Goal: Information Seeking & Learning: Learn about a topic

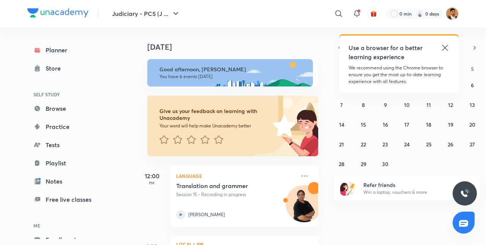
click at [446, 49] on icon at bounding box center [445, 47] width 9 height 9
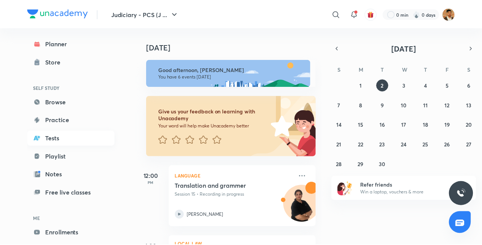
scroll to position [42, 0]
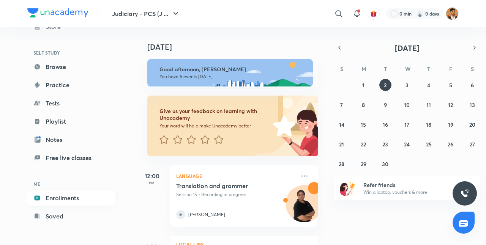
click at [74, 201] on link "Enrollments" at bounding box center [71, 198] width 88 height 15
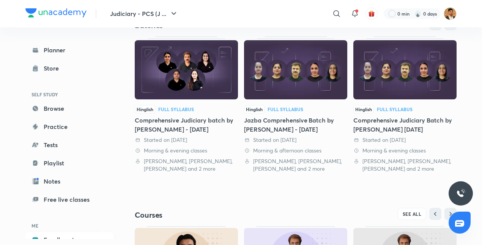
scroll to position [165, 0]
click at [190, 77] on img at bounding box center [186, 69] width 103 height 59
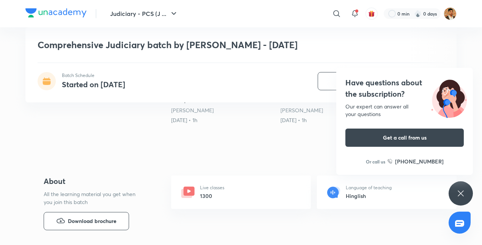
scroll to position [203, 0]
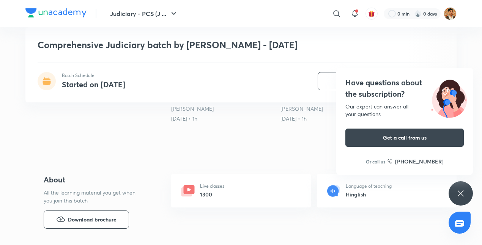
click at [469, 195] on div "Have questions about the subscription? Our expert can answer all your questions…" at bounding box center [461, 194] width 24 height 24
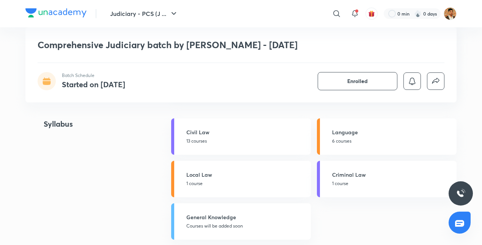
scroll to position [712, 0]
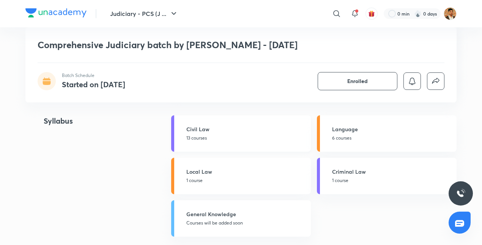
click at [205, 133] on h5 "Civil Law" at bounding box center [246, 129] width 120 height 8
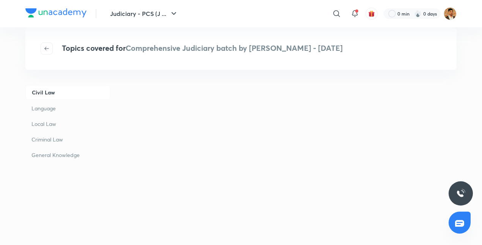
scroll to position [55, 0]
click at [49, 109] on p "Language" at bounding box center [67, 108] width 85 height 14
click at [50, 92] on p "Civil Law" at bounding box center [67, 92] width 85 height 14
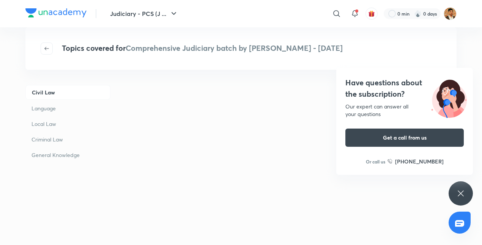
click at [457, 194] on icon at bounding box center [460, 193] width 9 height 9
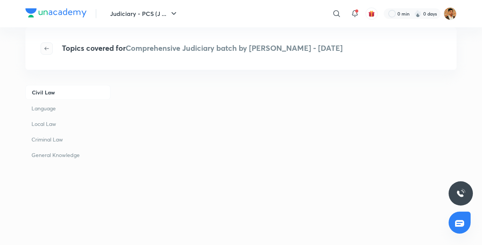
click at [48, 46] on icon "button" at bounding box center [47, 49] width 6 height 6
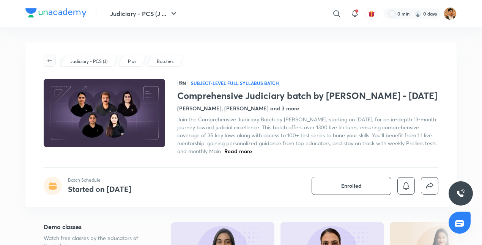
click at [47, 58] on icon "button" at bounding box center [50, 61] width 6 height 6
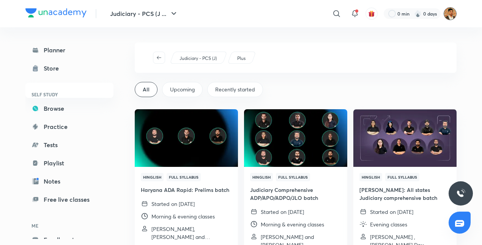
click at [453, 15] on img at bounding box center [450, 13] width 13 height 13
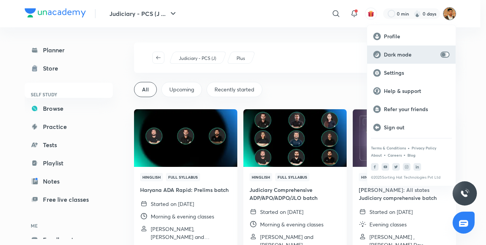
click at [446, 54] on input "checkbox" at bounding box center [443, 55] width 18 height 6
checkbox input "true"
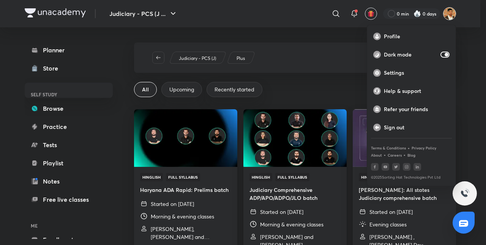
click at [123, 60] on div at bounding box center [243, 122] width 486 height 245
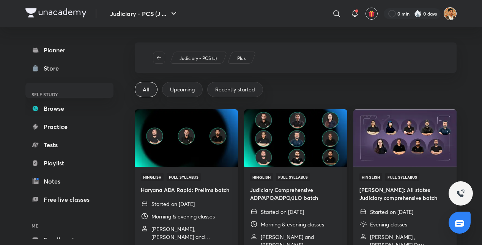
click at [445, 12] on img at bounding box center [450, 13] width 13 height 13
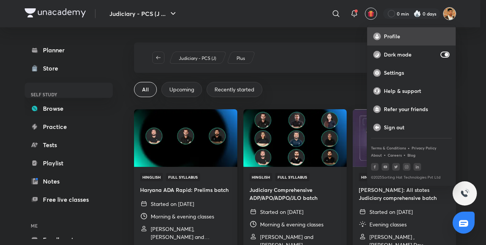
click at [415, 39] on p "Profile" at bounding box center [417, 36] width 66 height 7
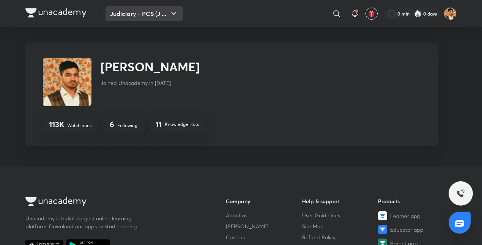
click at [123, 14] on button "Judiciary - PCS (J ..." at bounding box center [144, 13] width 77 height 15
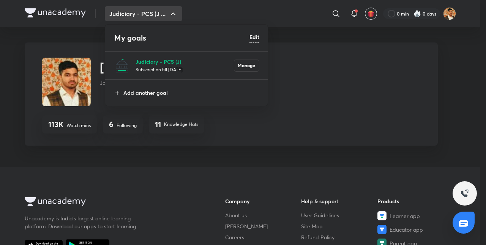
click at [148, 61] on p "Judiciary - PCS (J)" at bounding box center [185, 62] width 98 height 8
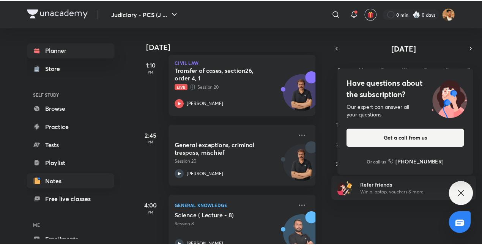
scroll to position [42, 0]
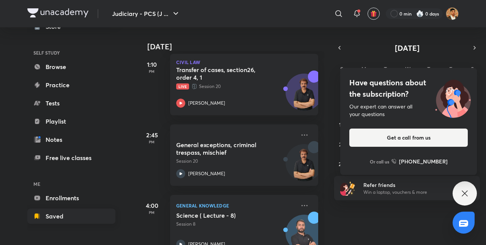
click at [73, 212] on link "Saved" at bounding box center [71, 216] width 88 height 15
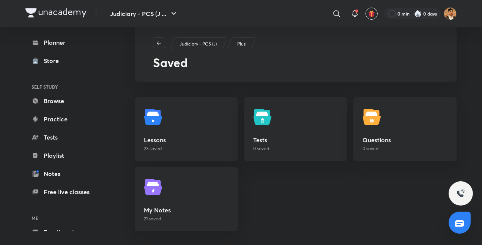
scroll to position [42, 0]
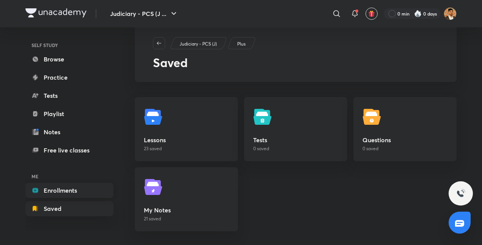
click at [85, 188] on link "Enrollments" at bounding box center [69, 190] width 88 height 15
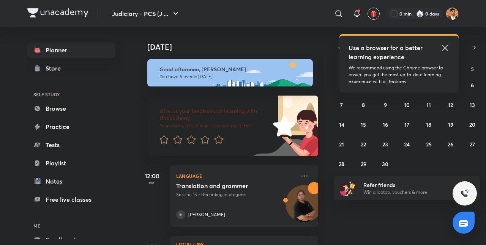
click at [450, 47] on div "Use a browser for a better learning experience We recommend using the Chrome br…" at bounding box center [399, 64] width 119 height 57
click at [441, 44] on icon at bounding box center [445, 47] width 9 height 9
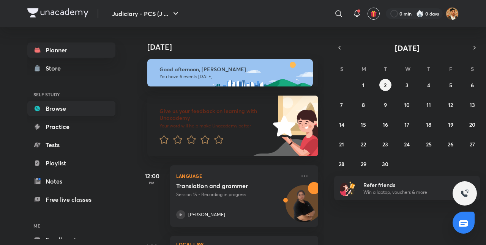
click at [65, 109] on link "Browse" at bounding box center [71, 108] width 88 height 15
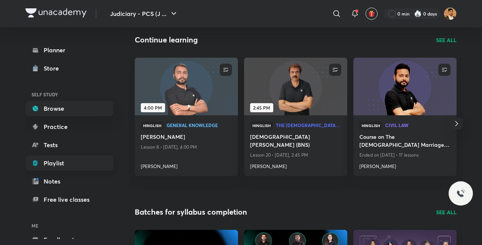
scroll to position [42, 0]
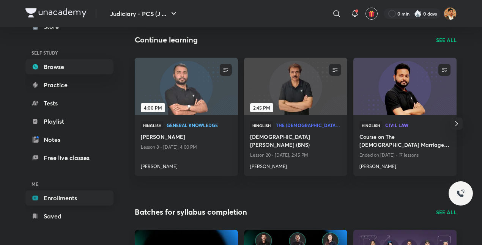
click at [80, 193] on link "Enrollments" at bounding box center [69, 198] width 88 height 15
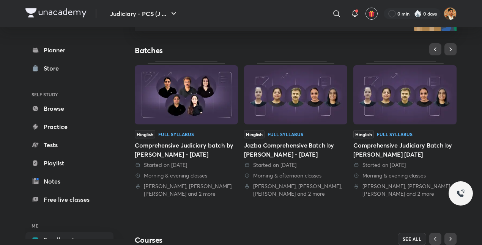
scroll to position [140, 0]
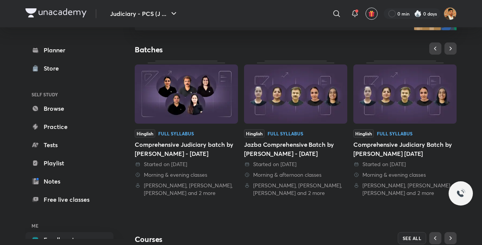
click at [182, 145] on div "Comprehensive Judiciary batch by Anil Khanna - January 2025" at bounding box center [186, 149] width 103 height 18
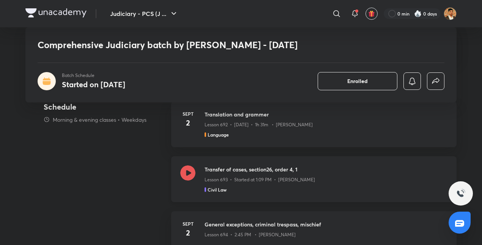
scroll to position [352, 0]
click at [186, 180] on icon at bounding box center [187, 172] width 15 height 15
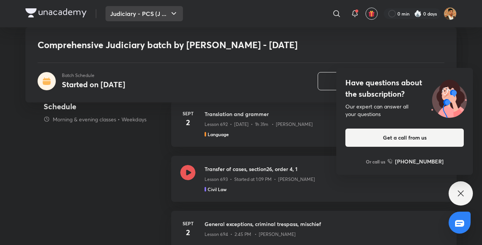
click at [159, 12] on button "Judiciary - PCS (J ..." at bounding box center [144, 13] width 77 height 15
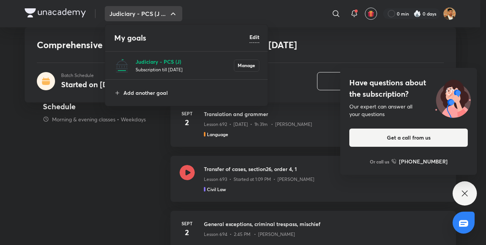
click at [159, 62] on p "Judiciary - PCS (J)" at bounding box center [185, 62] width 98 height 8
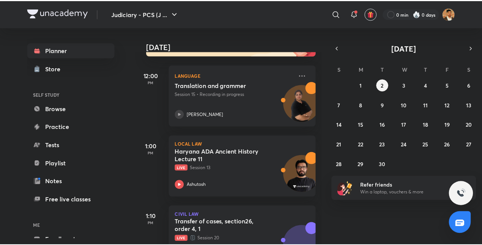
scroll to position [100, 0]
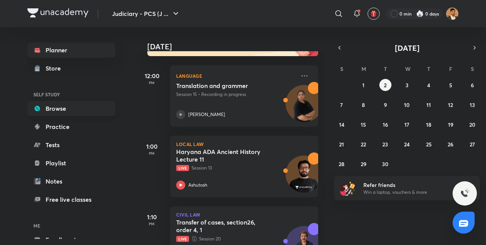
click at [71, 112] on link "Browse" at bounding box center [71, 108] width 88 height 15
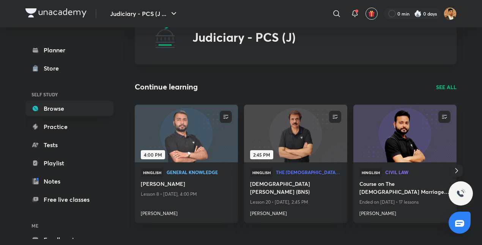
scroll to position [35, 0]
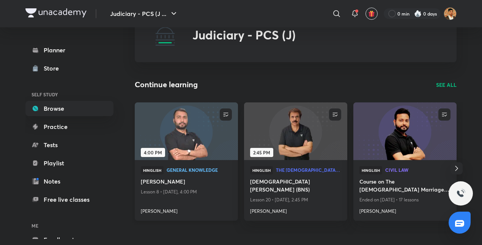
click at [212, 128] on img at bounding box center [186, 131] width 105 height 59
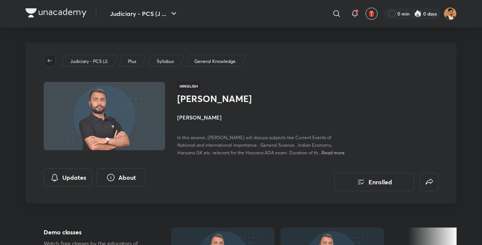
click at [47, 58] on icon "button" at bounding box center [50, 61] width 6 height 6
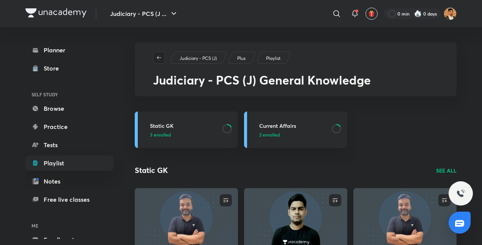
click at [159, 60] on icon "button" at bounding box center [159, 58] width 6 height 6
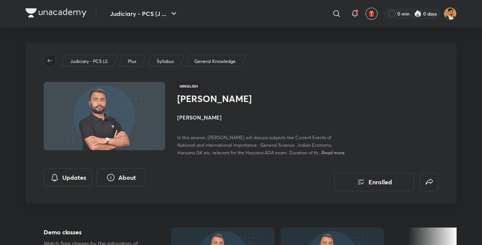
click at [51, 64] on button "button" at bounding box center [50, 61] width 12 height 12
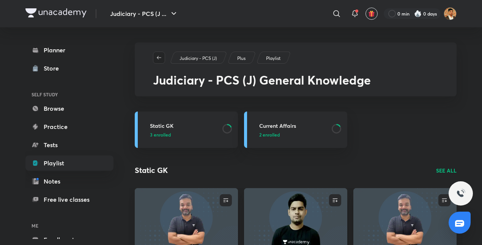
click at [160, 57] on icon "button" at bounding box center [159, 58] width 6 height 6
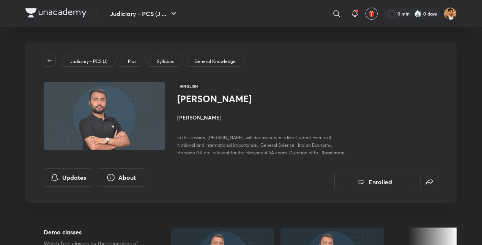
click at [41, 68] on div "Judiciary - PCS (J) Plus Syllabus General Knowledge Hinglish Haryana ADA Batch …" at bounding box center [240, 123] width 431 height 161
click at [50, 62] on icon "button" at bounding box center [50, 61] width 6 height 6
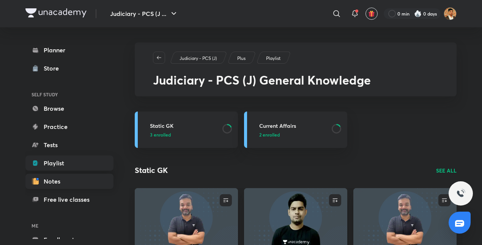
click at [88, 178] on link "Notes" at bounding box center [69, 181] width 88 height 15
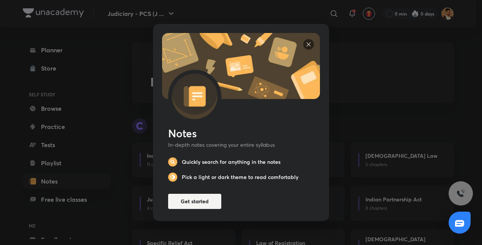
click at [305, 39] on img at bounding box center [308, 44] width 11 height 11
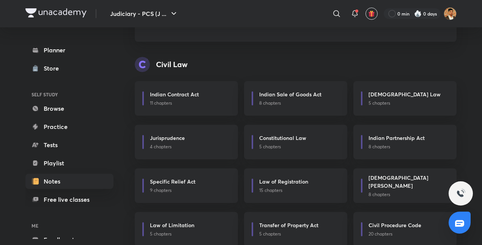
scroll to position [61, 0]
click at [196, 88] on div "Indian Contract Act 11 chapters" at bounding box center [186, 99] width 103 height 35
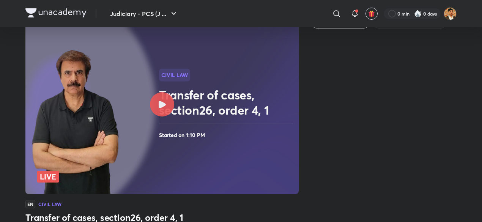
scroll to position [75, 0]
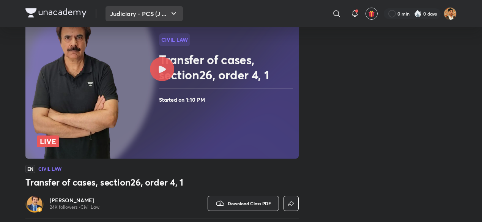
click at [171, 7] on button "Judiciary - PCS (J ..." at bounding box center [144, 13] width 77 height 15
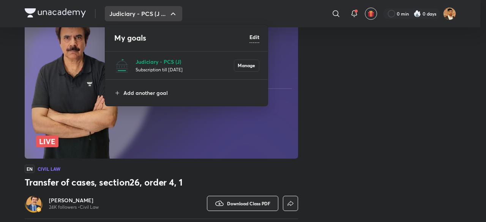
click at [171, 7] on div at bounding box center [243, 111] width 486 height 222
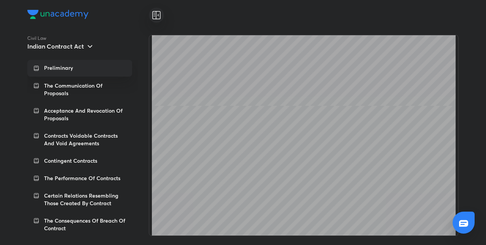
scroll to position [715, 0]
